Goal: Information Seeking & Learning: Understand process/instructions

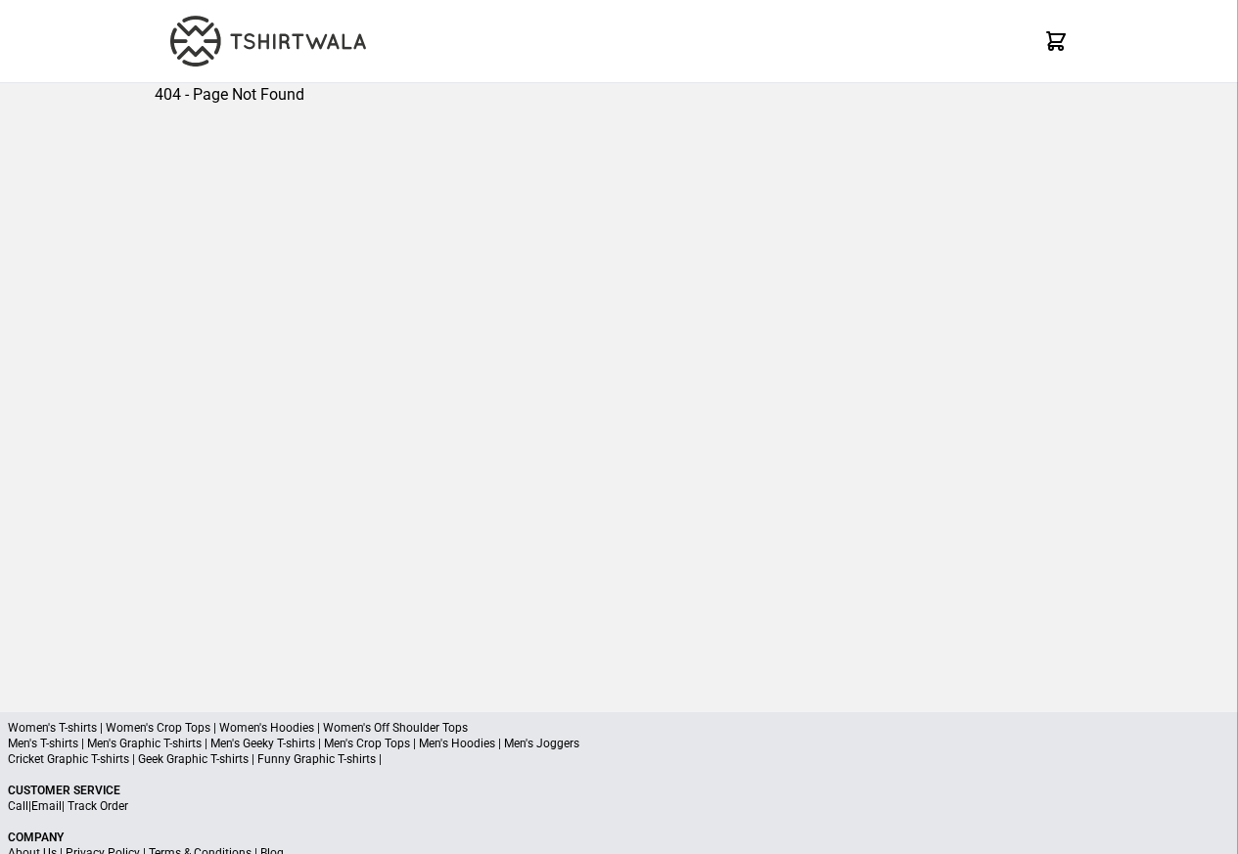
click at [254, 132] on div "404 - Page Not Found" at bounding box center [619, 382] width 929 height 598
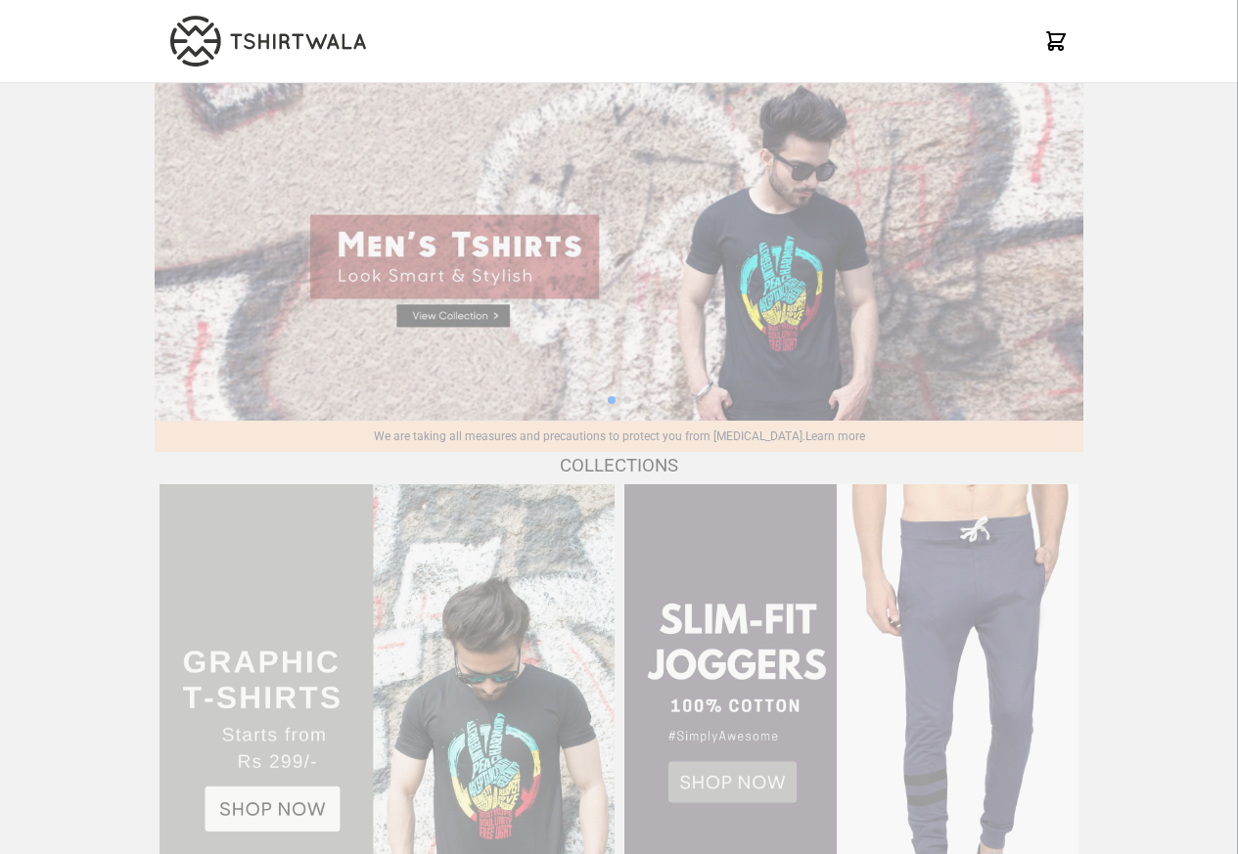
scroll to position [1889, 0]
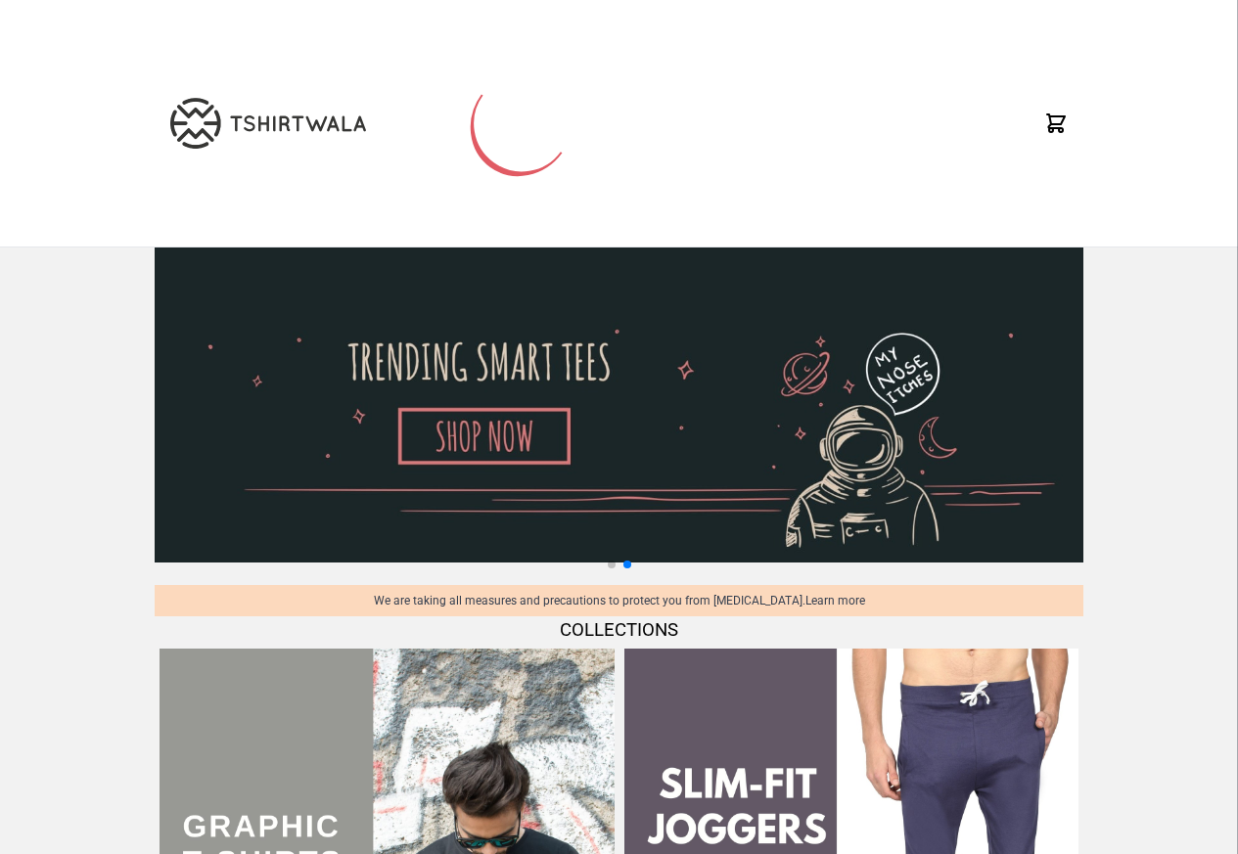
scroll to position [1889, 0]
